Goal: Information Seeking & Learning: Learn about a topic

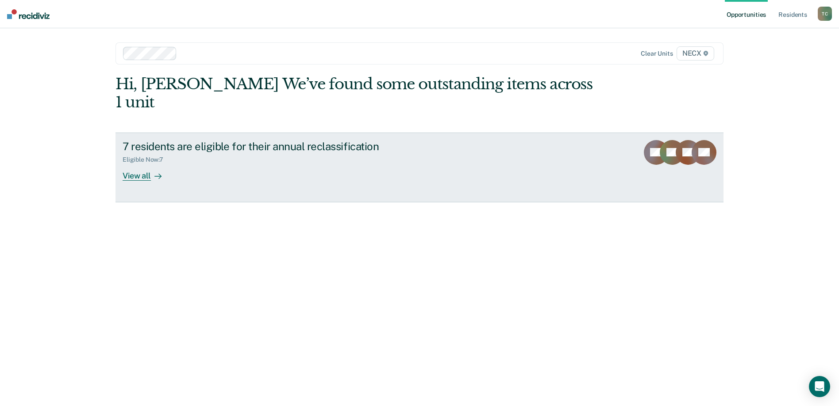
click at [143, 164] on div "View all" at bounding box center [148, 172] width 50 height 17
